Goal: Find specific page/section: Find specific page/section

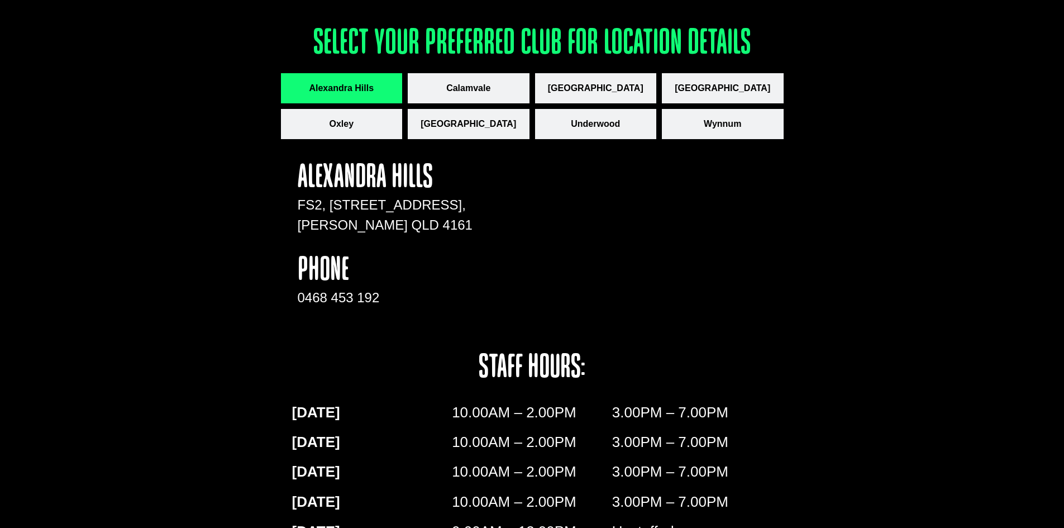
scroll to position [1563, 0]
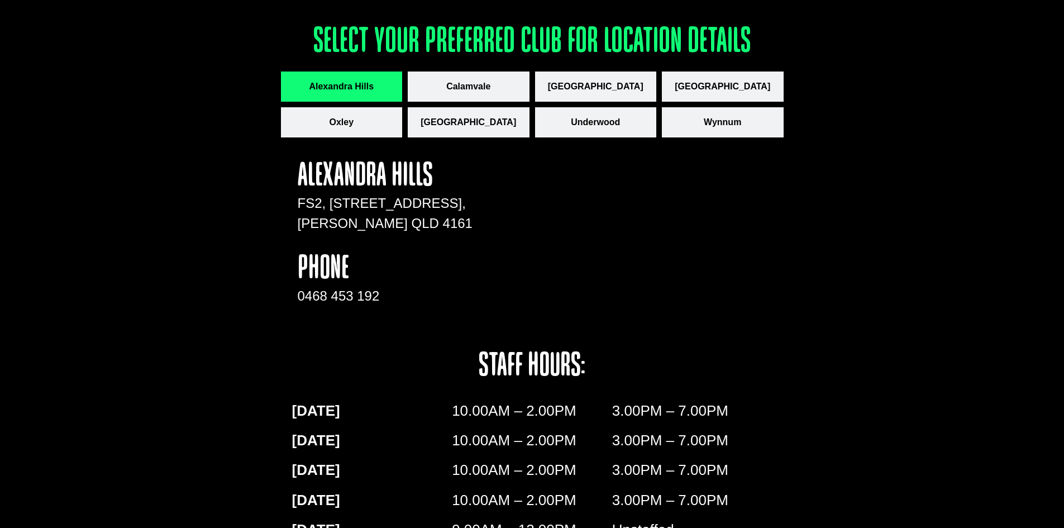
drag, startPoint x: 444, startPoint y: 222, endPoint x: 281, endPoint y: 197, distance: 164.9
click at [281, 197] on div "Alexandra Hills [STREET_ADDRESS] phone 0468 453 192 staff hours: [DATE] 10.00AM…" at bounding box center [532, 381] width 503 height 477
click at [469, 84] on span "Calamvale" at bounding box center [468, 86] width 44 height 13
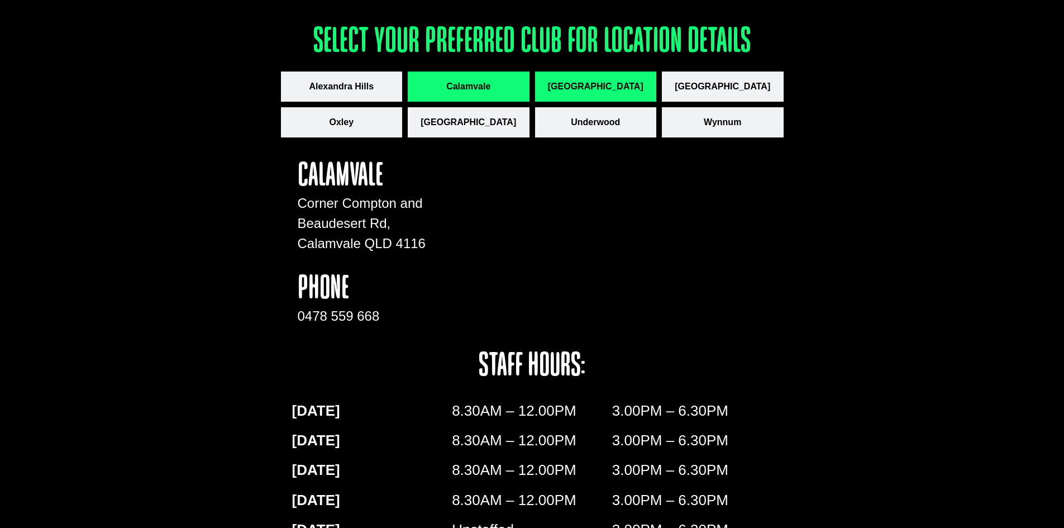
click at [610, 77] on button "[GEOGRAPHIC_DATA]" at bounding box center [596, 86] width 122 height 30
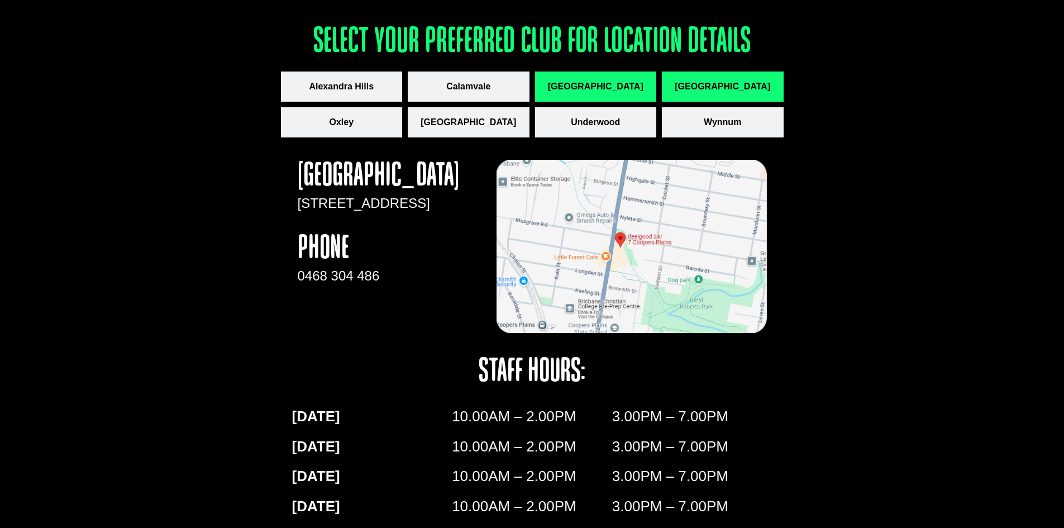
click at [714, 91] on span "[GEOGRAPHIC_DATA]" at bounding box center [722, 86] width 95 height 13
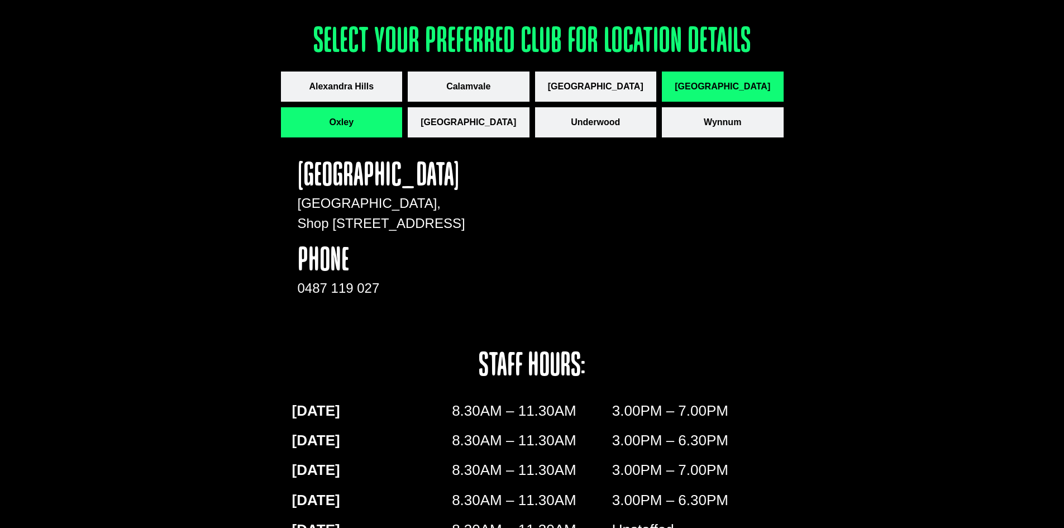
click at [343, 121] on span "Oxley" at bounding box center [341, 122] width 25 height 13
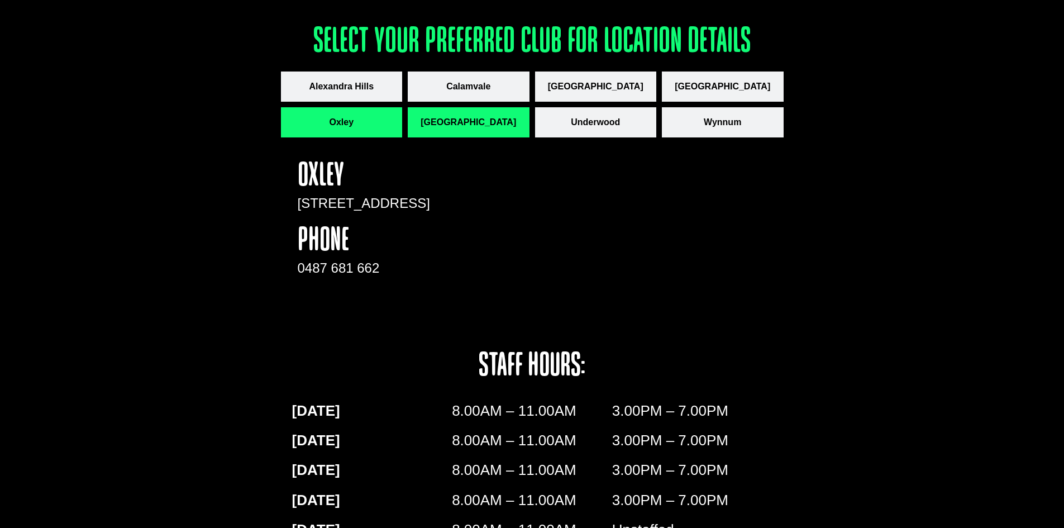
click at [470, 117] on span "[GEOGRAPHIC_DATA]" at bounding box center [467, 122] width 95 height 13
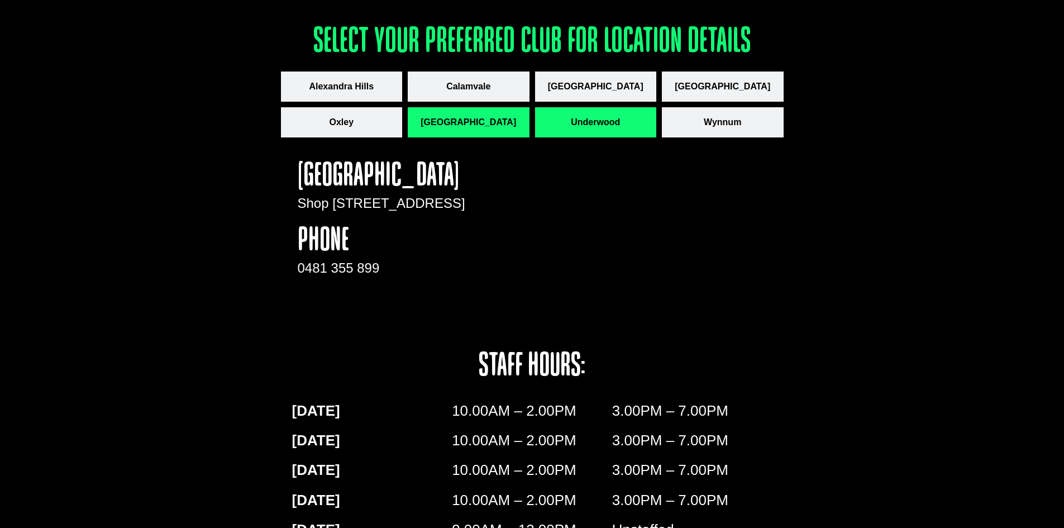
click at [584, 122] on span "Underwood" at bounding box center [595, 122] width 49 height 13
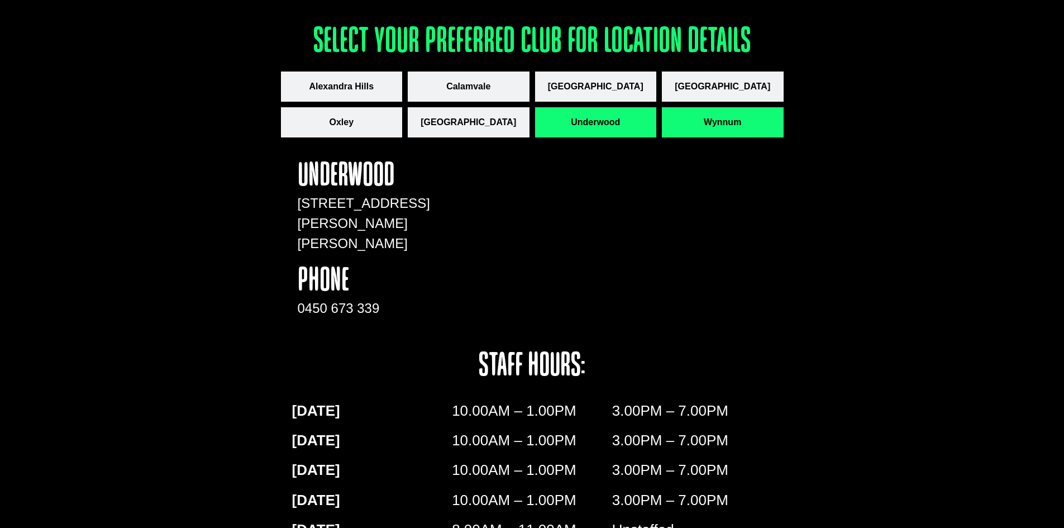
click at [716, 121] on span "Wynnum" at bounding box center [722, 122] width 37 height 13
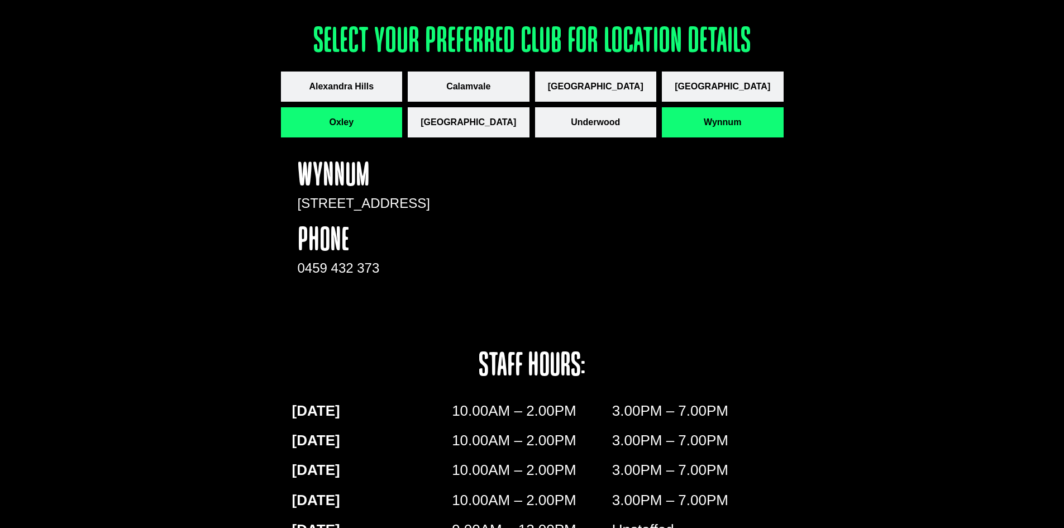
click at [351, 119] on span "Oxley" at bounding box center [341, 122] width 25 height 13
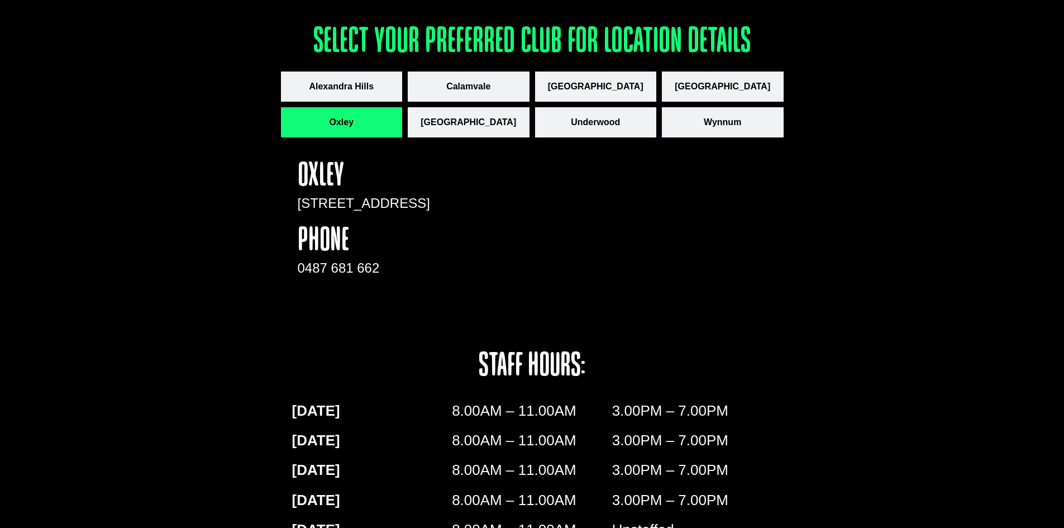
drag, startPoint x: 329, startPoint y: 220, endPoint x: 297, endPoint y: 206, distance: 35.3
click at [297, 206] on div "OXLEY [STREET_ADDRESS] phone 0487 681 662" at bounding box center [386, 243] width 188 height 179
copy div "[STREET_ADDRESS]"
